Goal: Use online tool/utility: Utilize a website feature to perform a specific function

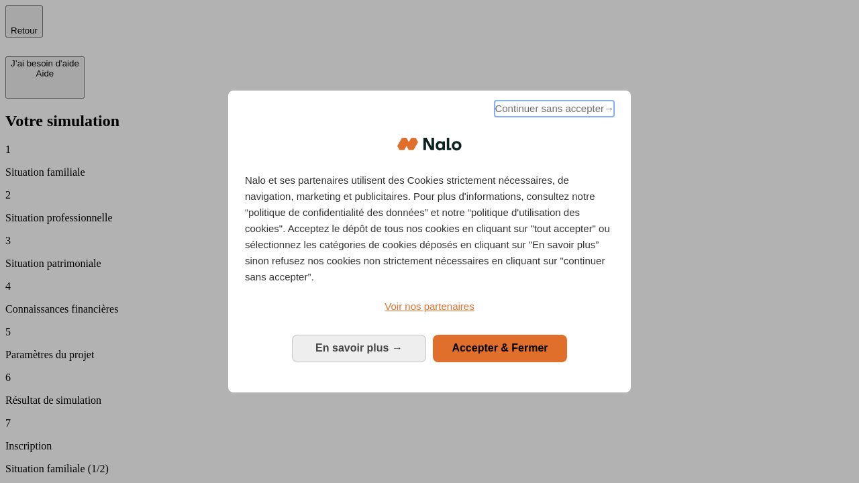
click at [553, 111] on span "Continuer sans accepter →" at bounding box center [555, 109] width 120 height 16
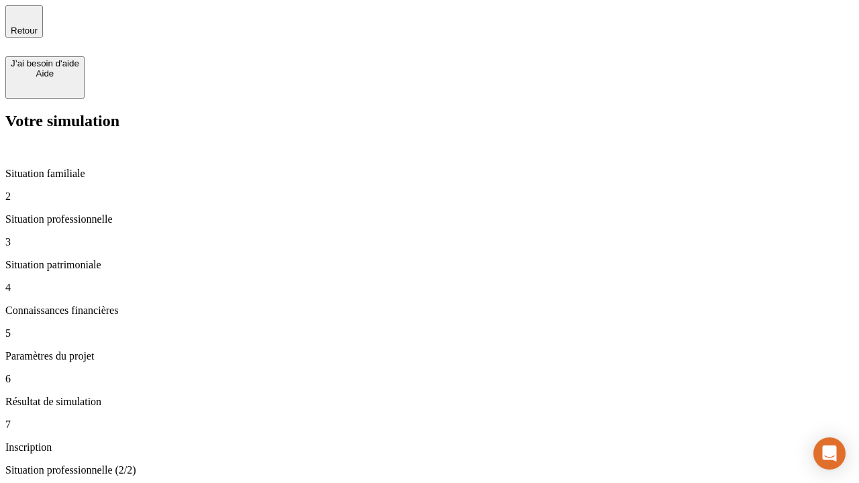
type input "30 000"
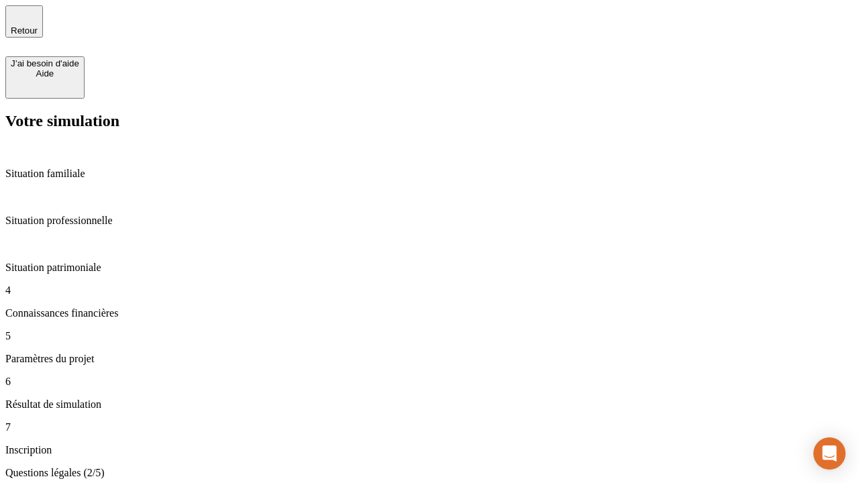
scroll to position [3, 0]
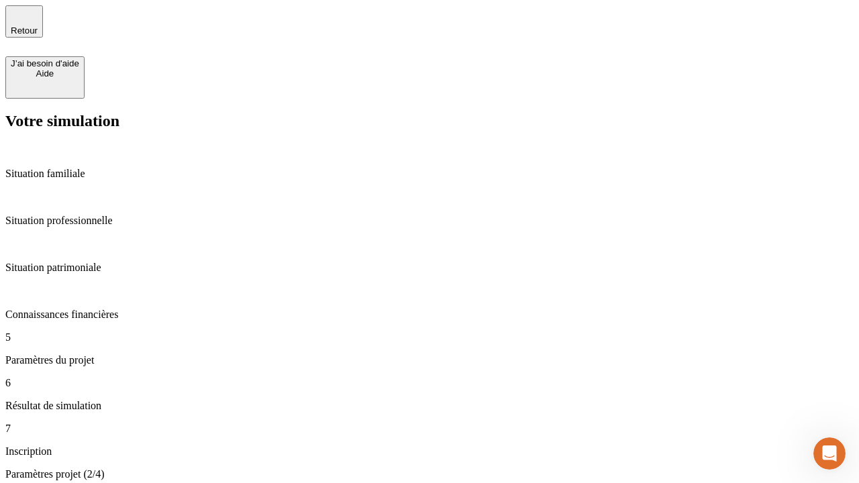
type input "25"
type input "64"
type input "1 000"
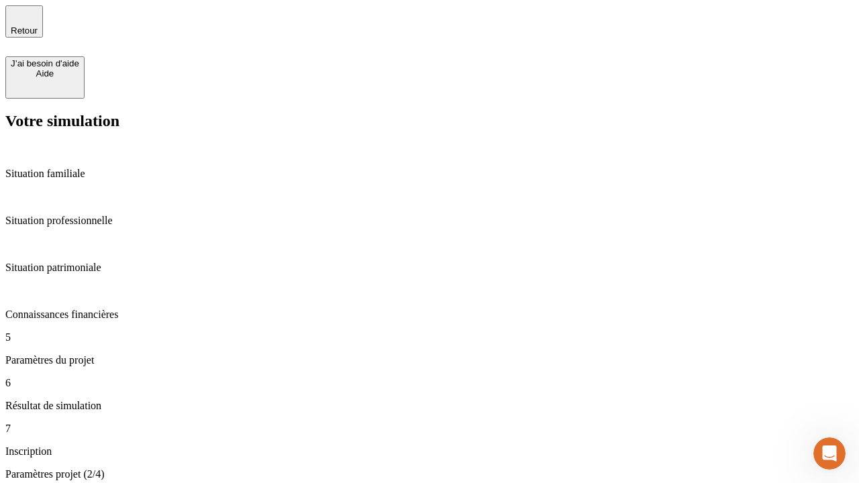
type input "640"
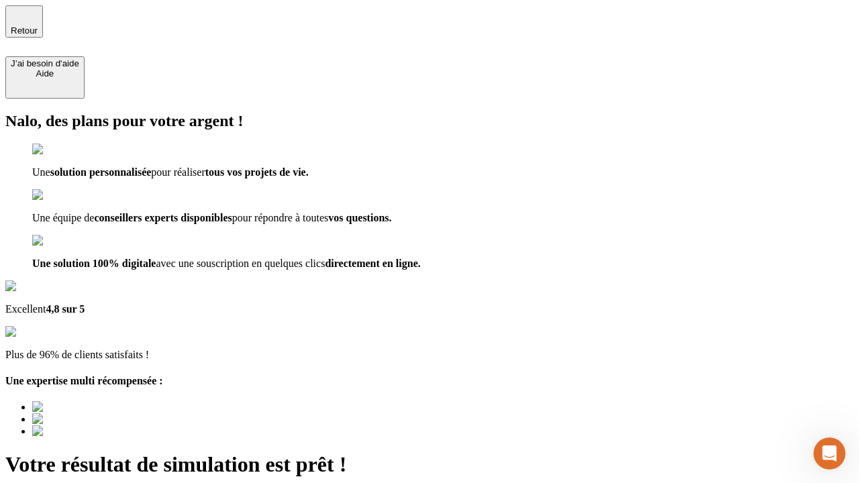
type input "[EMAIL_ADDRESS][PERSON_NAME][DOMAIN_NAME]"
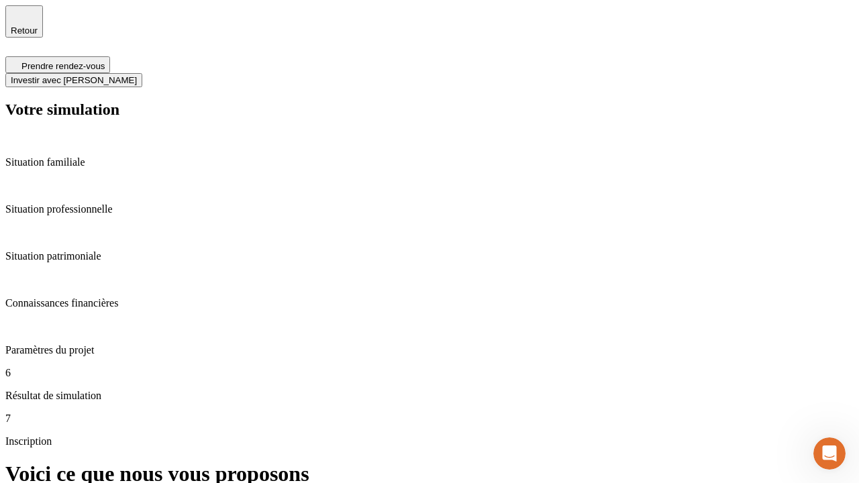
click at [137, 75] on span "Investir avec [PERSON_NAME]" at bounding box center [74, 80] width 126 height 10
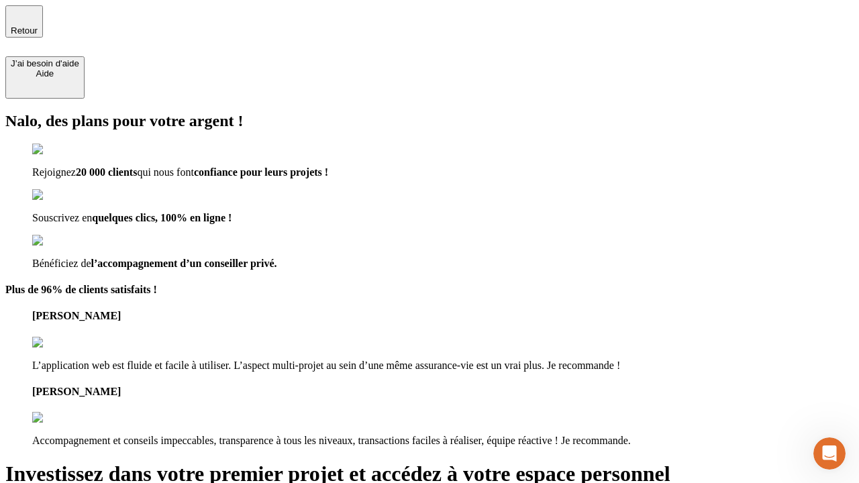
type input "[EMAIL_ADDRESS][PERSON_NAME][DOMAIN_NAME]"
